Goal: Find specific page/section: Find specific page/section

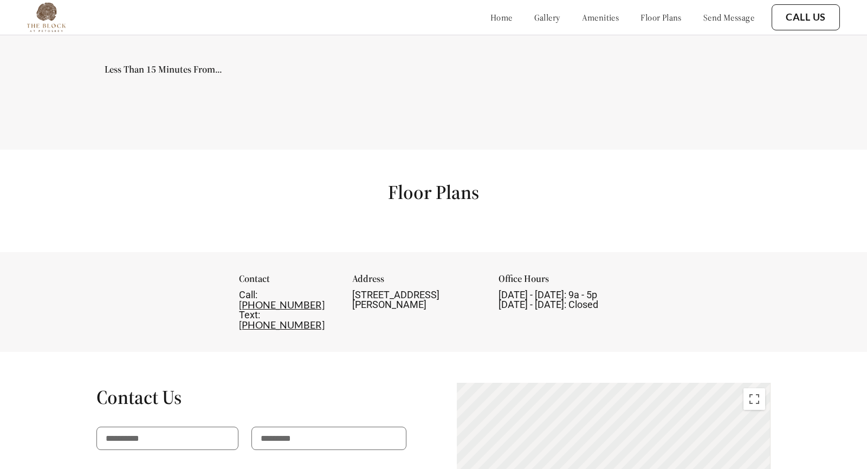
scroll to position [1231, 0]
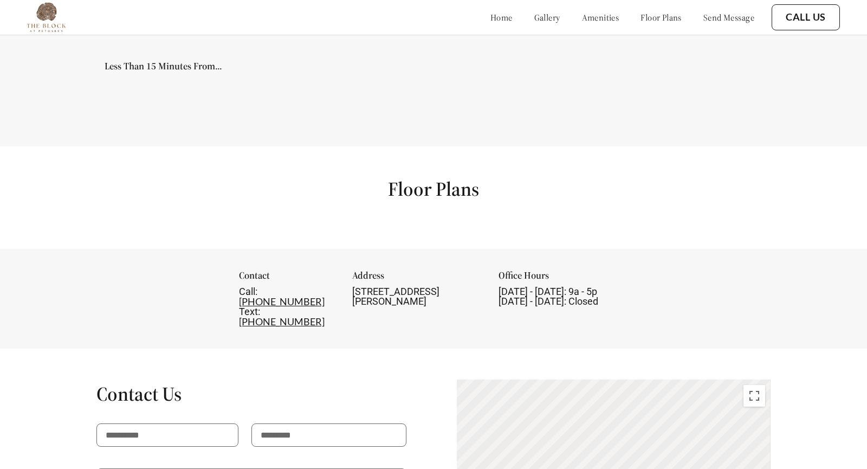
click at [431, 172] on div "Floor Plans" at bounding box center [433, 197] width 867 height 102
click at [428, 183] on h1 "Floor Plans" at bounding box center [433, 189] width 91 height 24
click at [546, 161] on div "Floor Plans" at bounding box center [433, 197] width 867 height 102
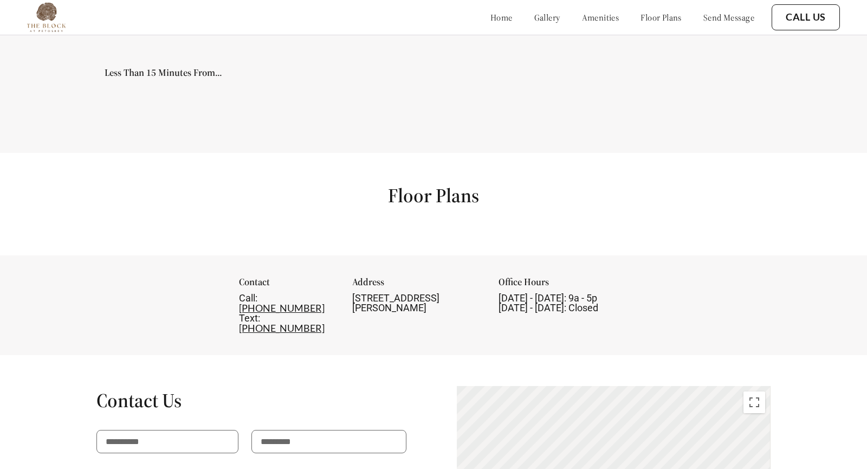
scroll to position [1227, 0]
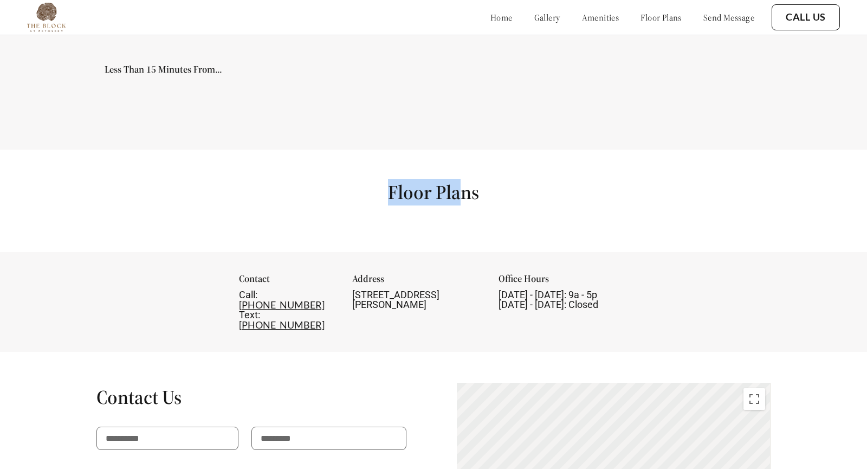
drag, startPoint x: 149, startPoint y: 172, endPoint x: 459, endPoint y: 218, distance: 314.0
click at [459, 218] on div "Floor Plans" at bounding box center [433, 201] width 867 height 102
click at [628, 178] on div "Floor Plans" at bounding box center [433, 201] width 867 height 102
